Goal: Task Accomplishment & Management: Manage account settings

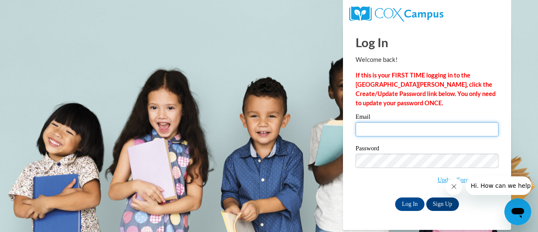
type input "e046239@muscogee.k12.ga.us"
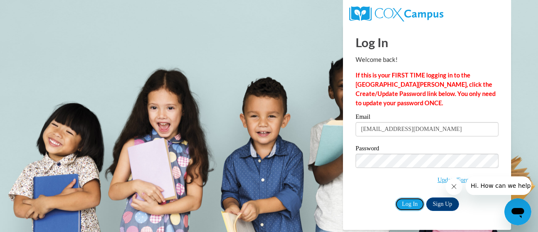
click at [409, 202] on input "Log In" at bounding box center [409, 203] width 29 height 13
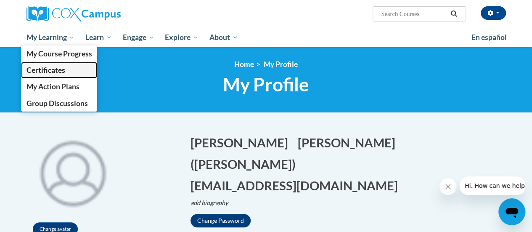
click at [50, 74] on span "Certificates" at bounding box center [45, 70] width 39 height 9
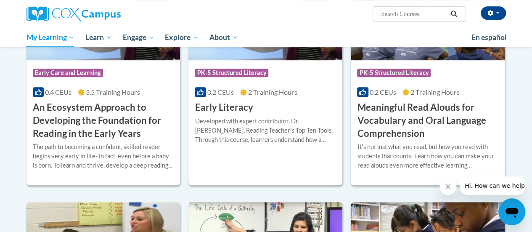
scroll to position [232, 0]
